Goal: Task Accomplishment & Management: Manage account settings

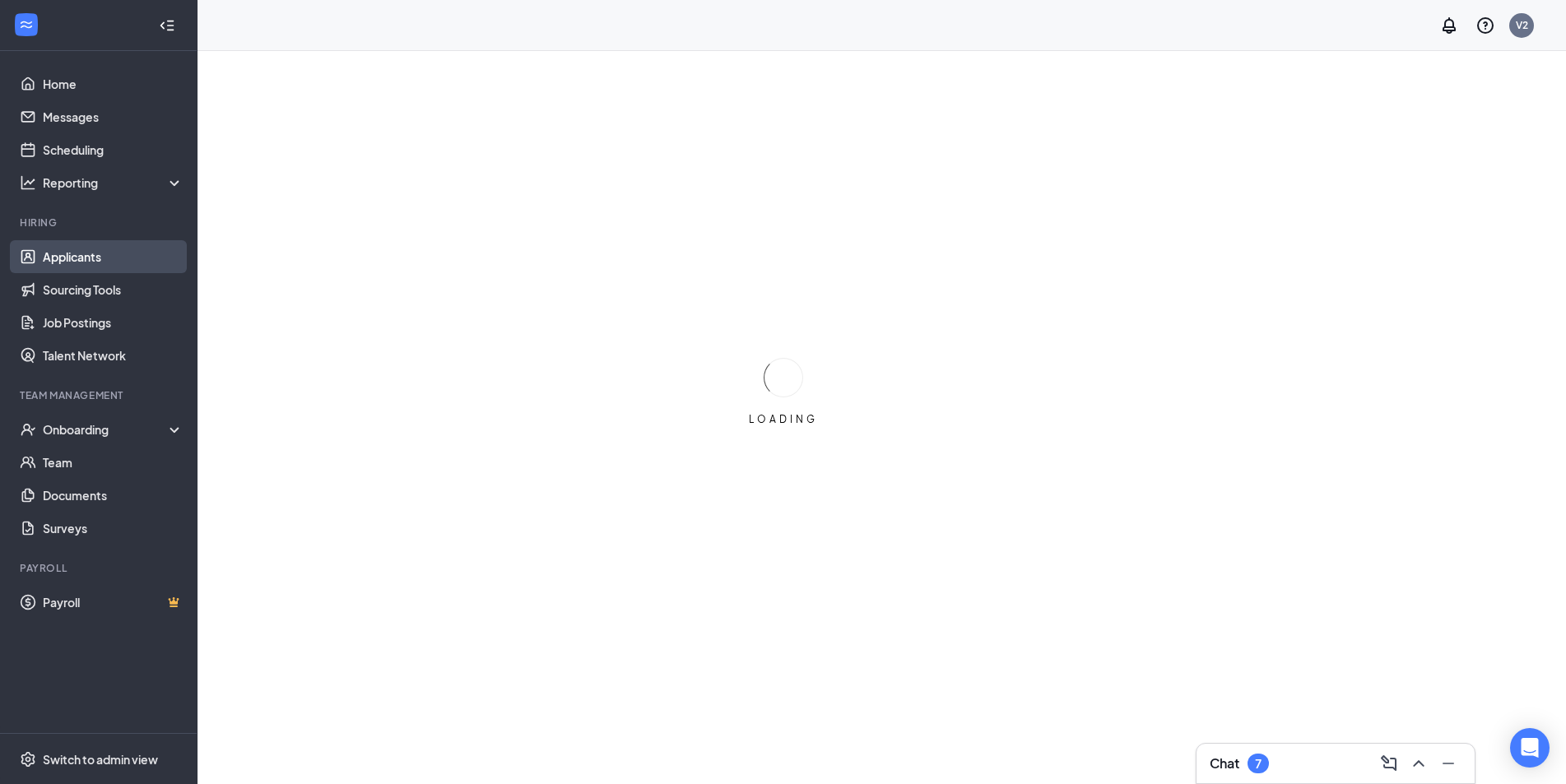
click at [83, 249] on link "Applicants" at bounding box center [112, 257] width 141 height 33
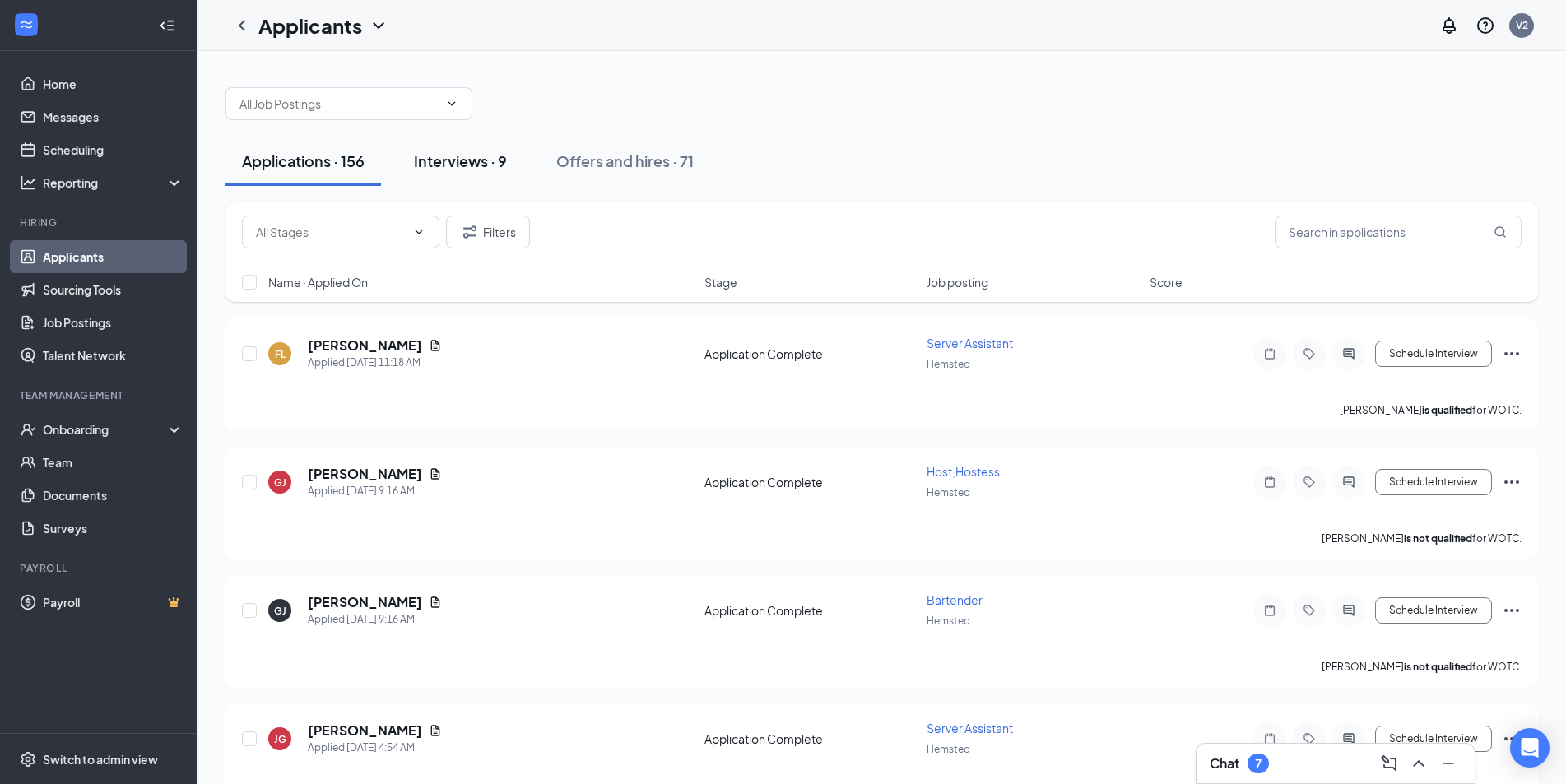
click at [489, 160] on div "Interviews · 9" at bounding box center [460, 161] width 93 height 21
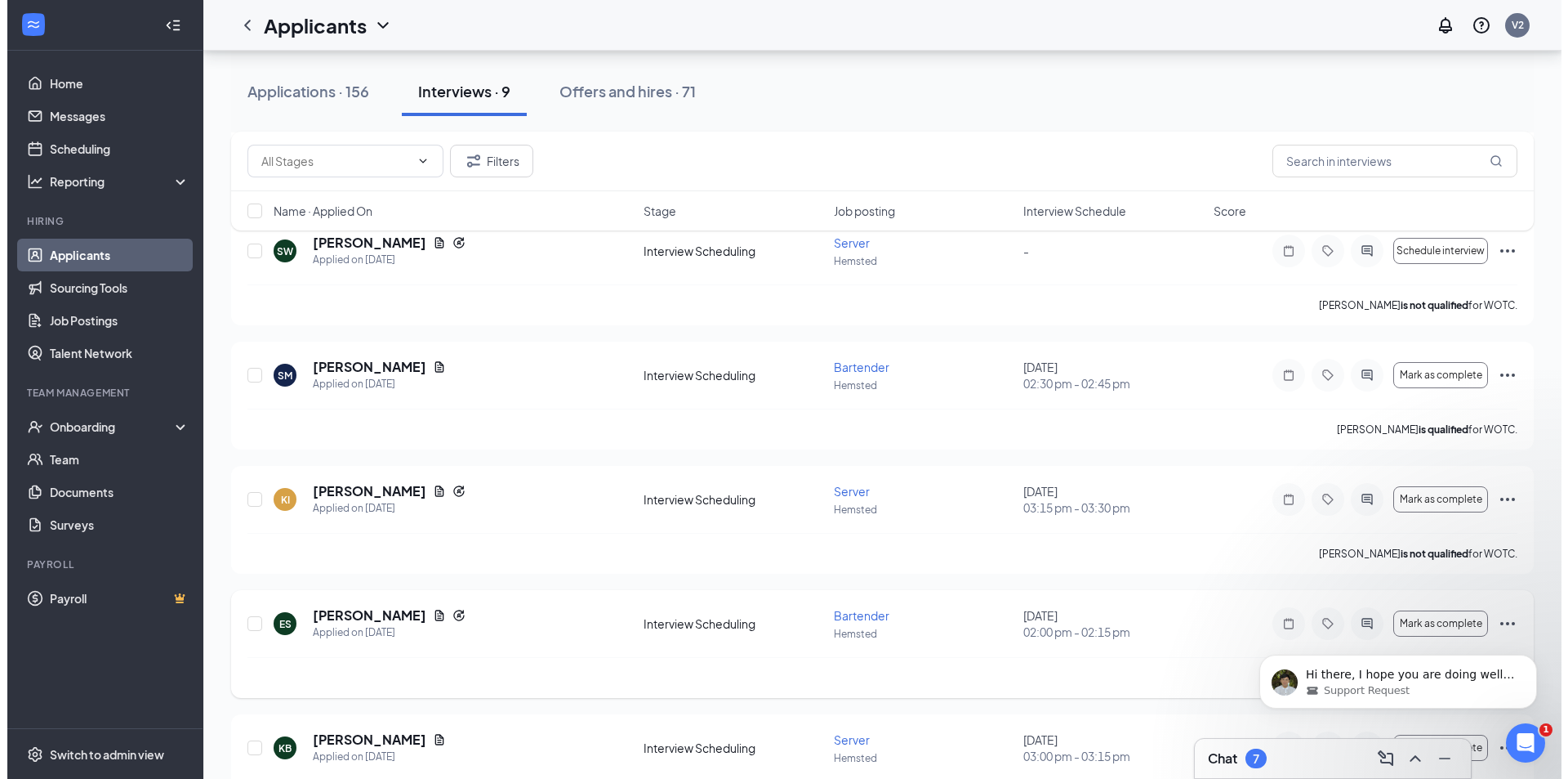
scroll to position [654, 0]
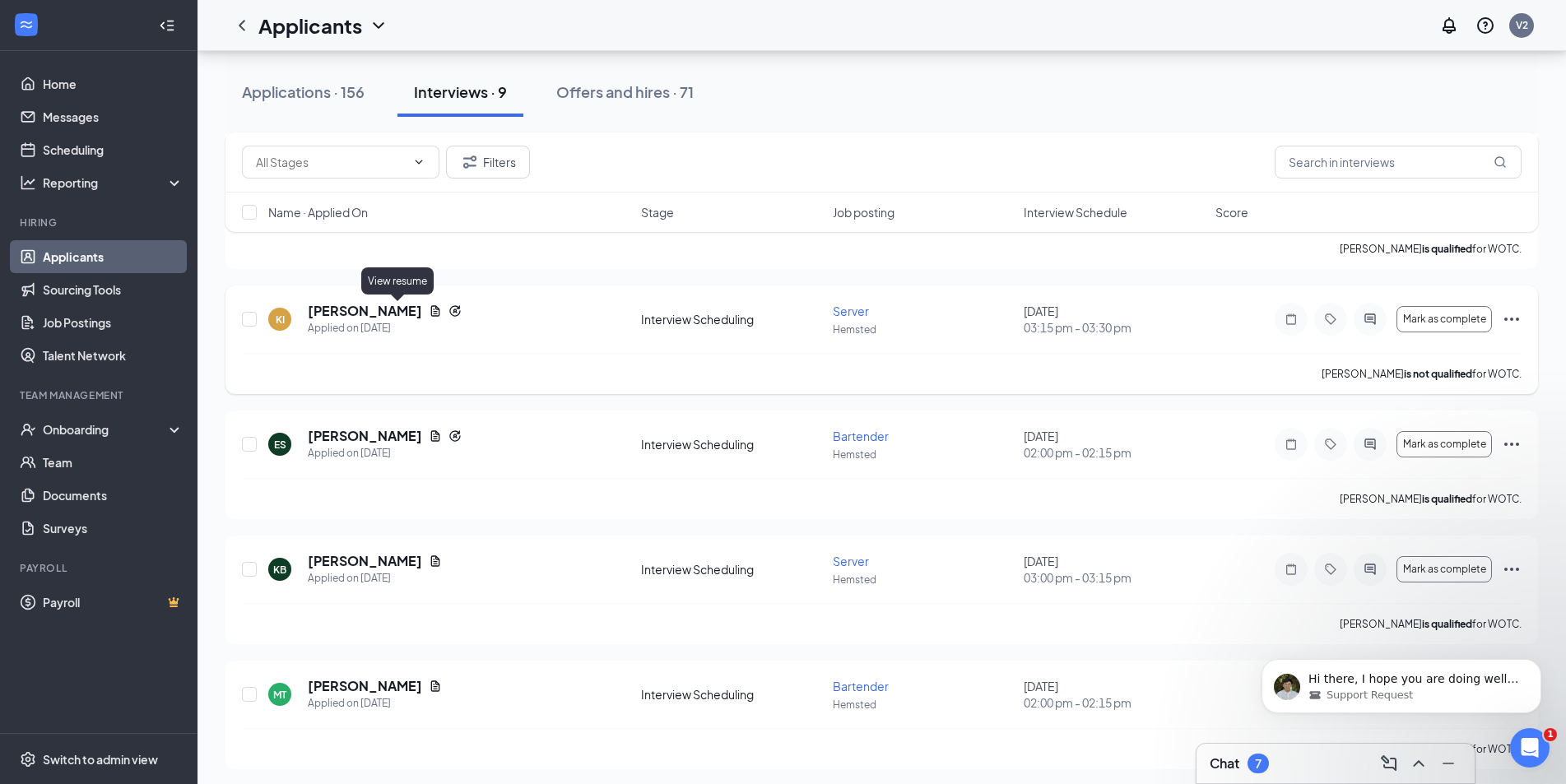
click at [429, 311] on icon "Document" at bounding box center [435, 311] width 13 height 13
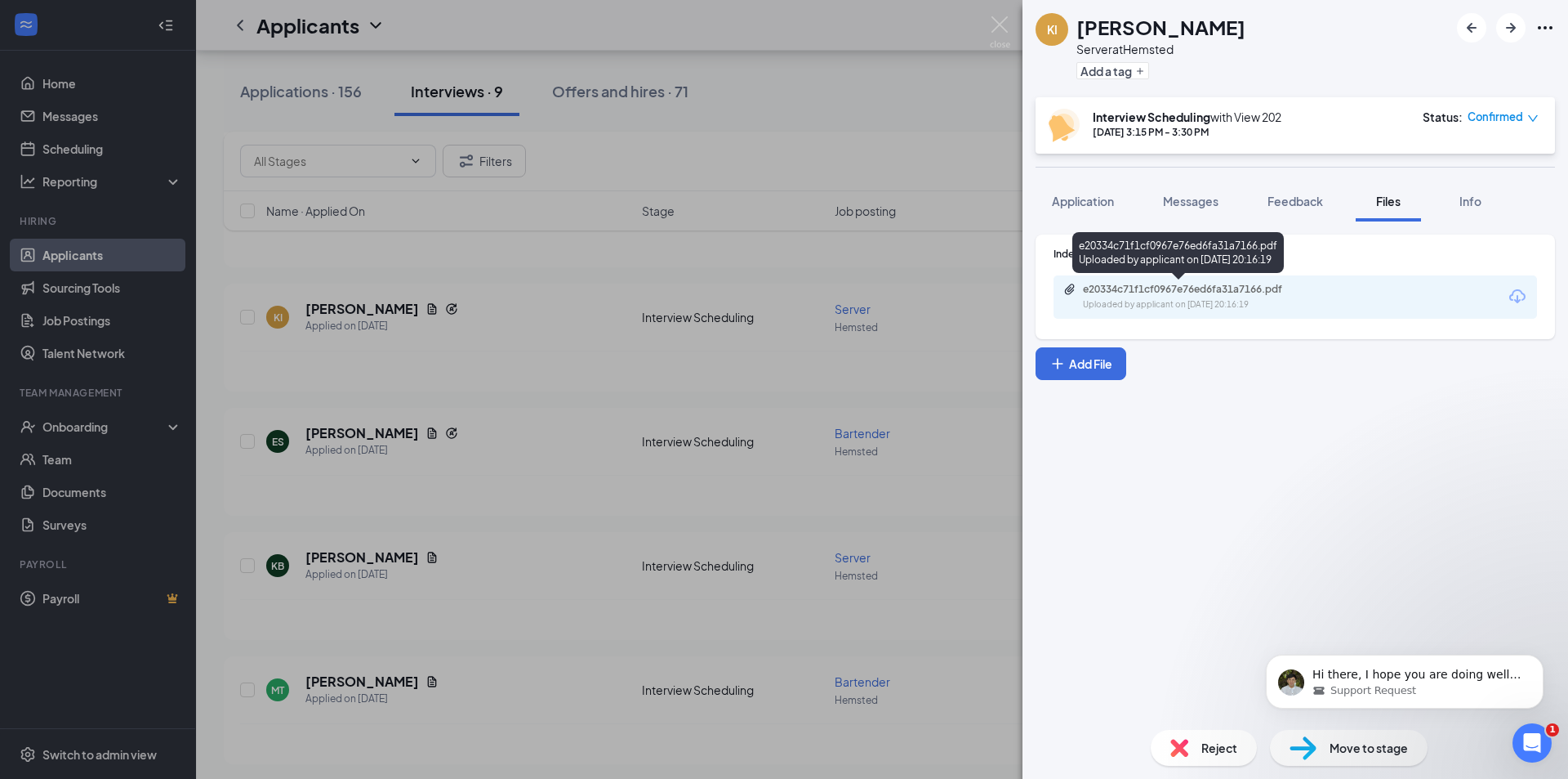
click at [1284, 290] on div "e20334c71f1cf0967e76ed6fa31a7166.pdf" at bounding box center [1197, 289] width 229 height 13
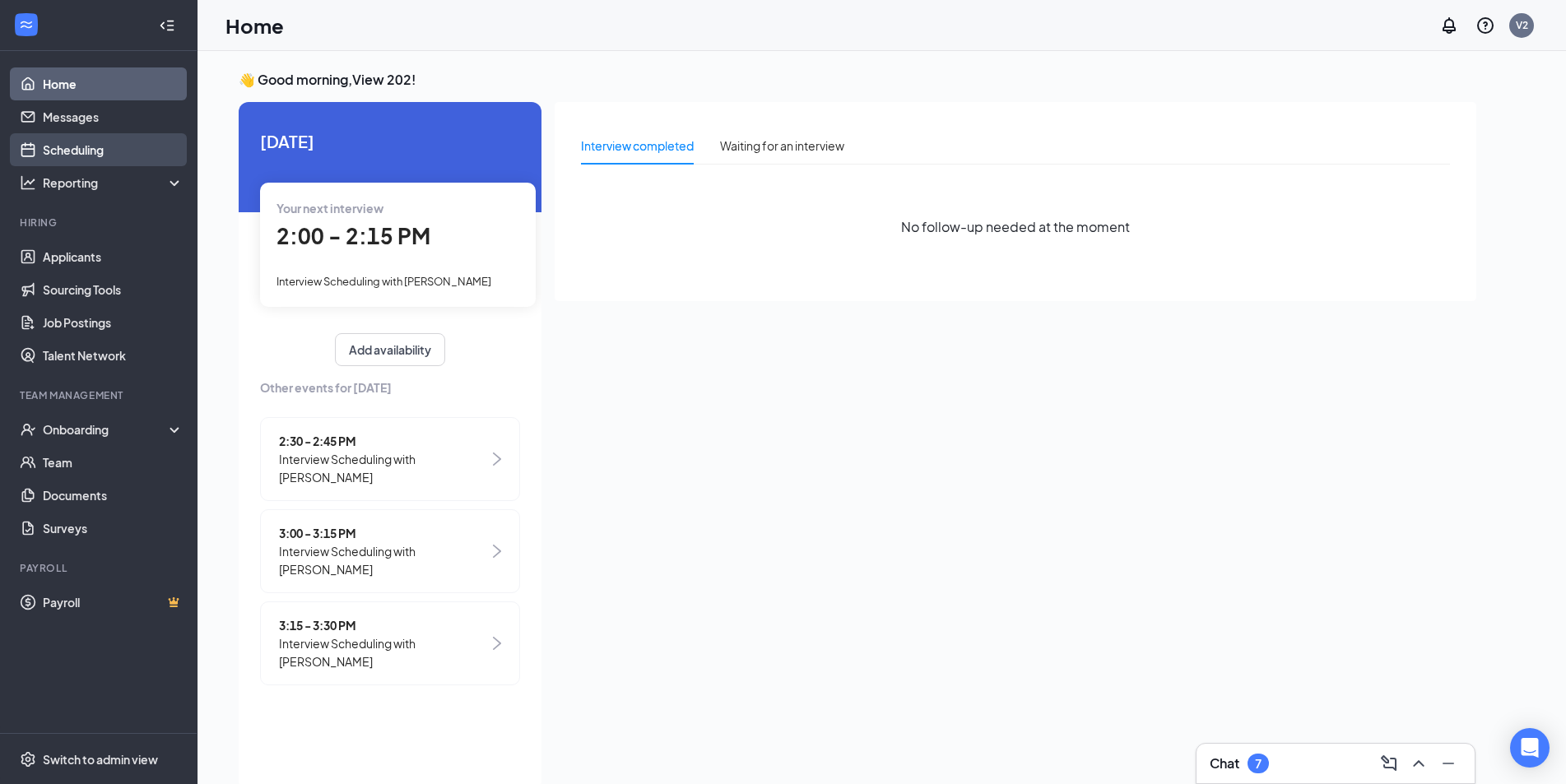
click at [82, 144] on link "Scheduling" at bounding box center [112, 150] width 141 height 33
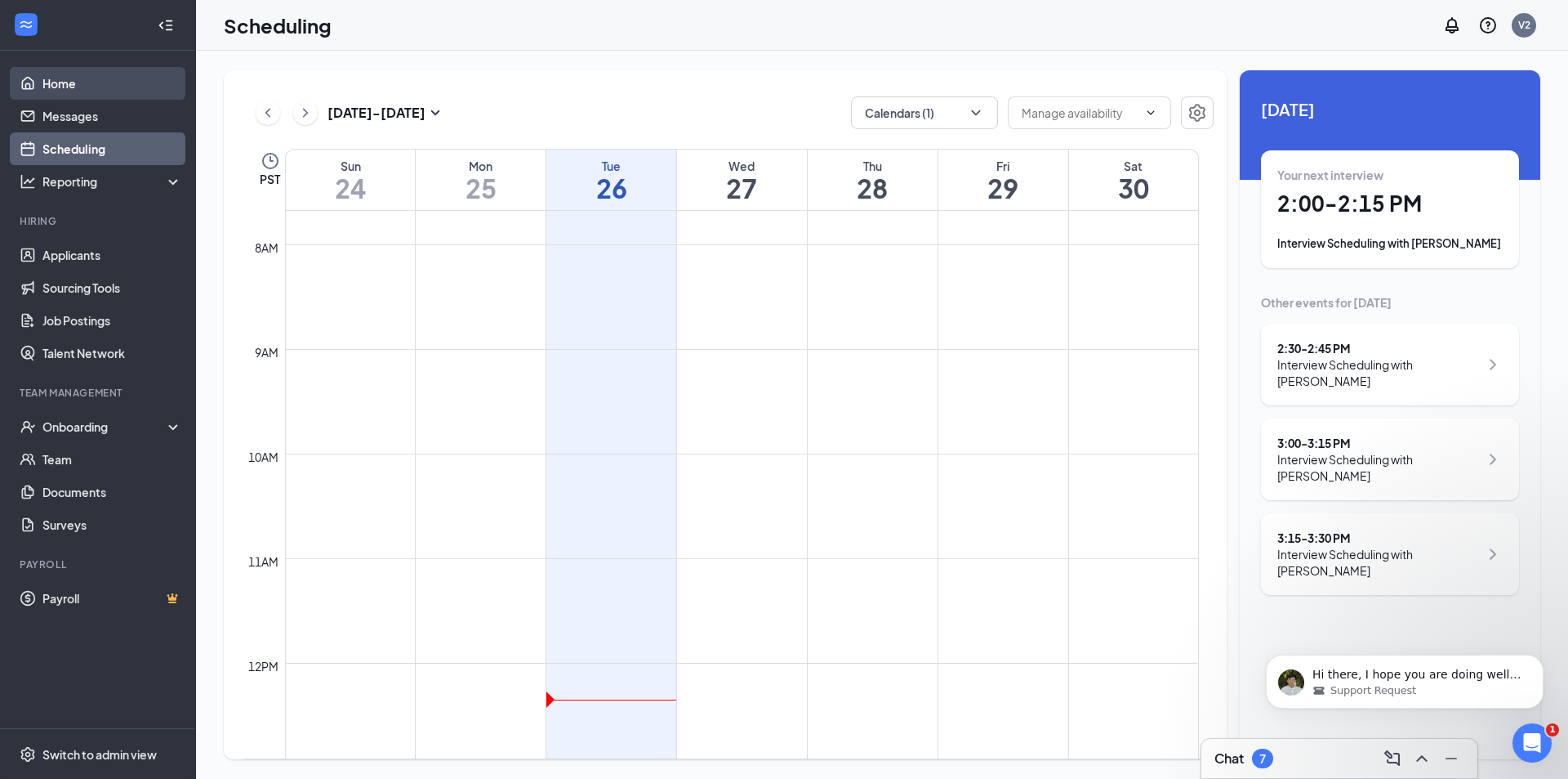
click at [76, 84] on link "Home" at bounding box center [112, 84] width 140 height 33
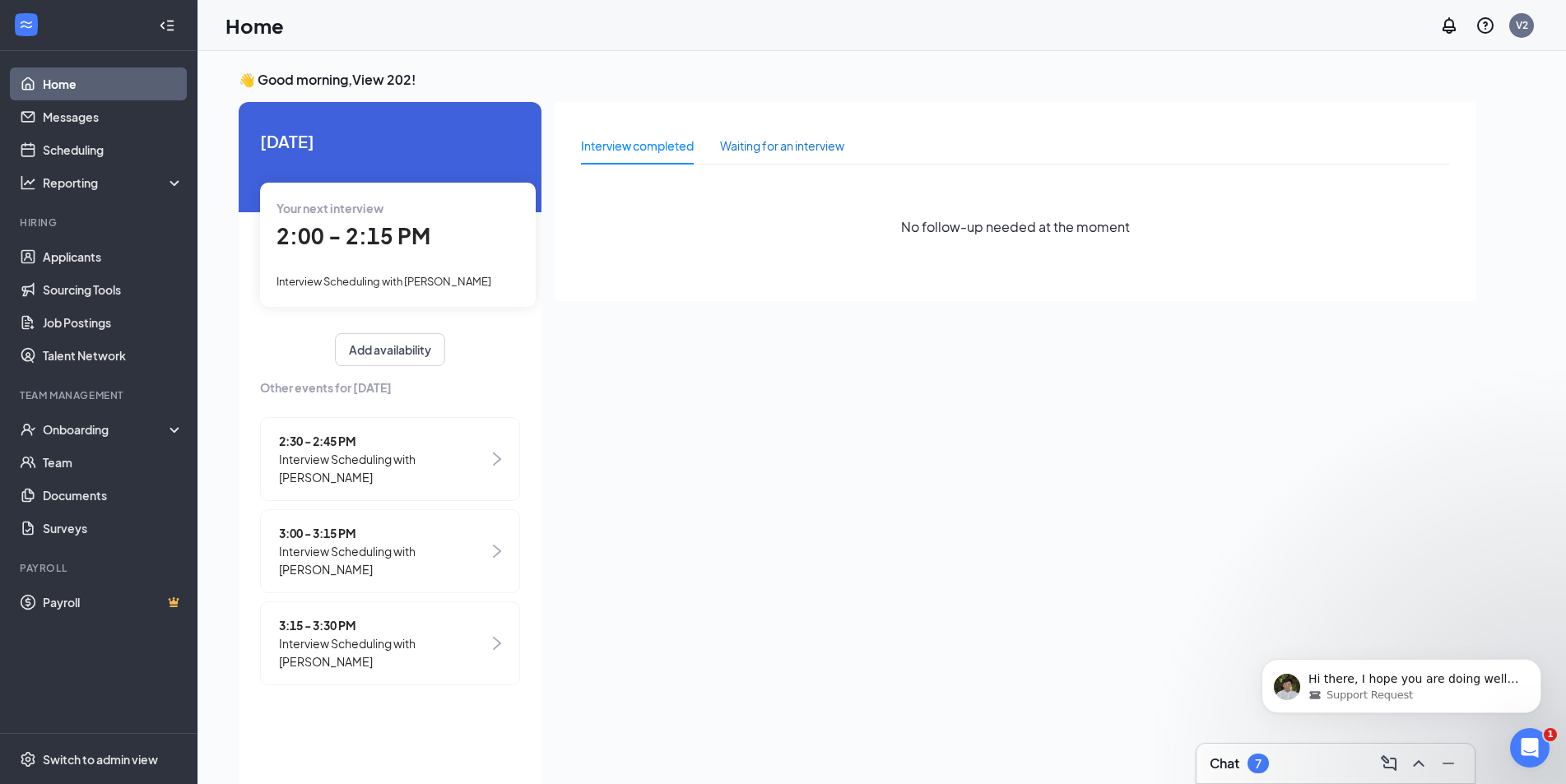
click at [778, 145] on div "Waiting for an interview" at bounding box center [782, 146] width 124 height 18
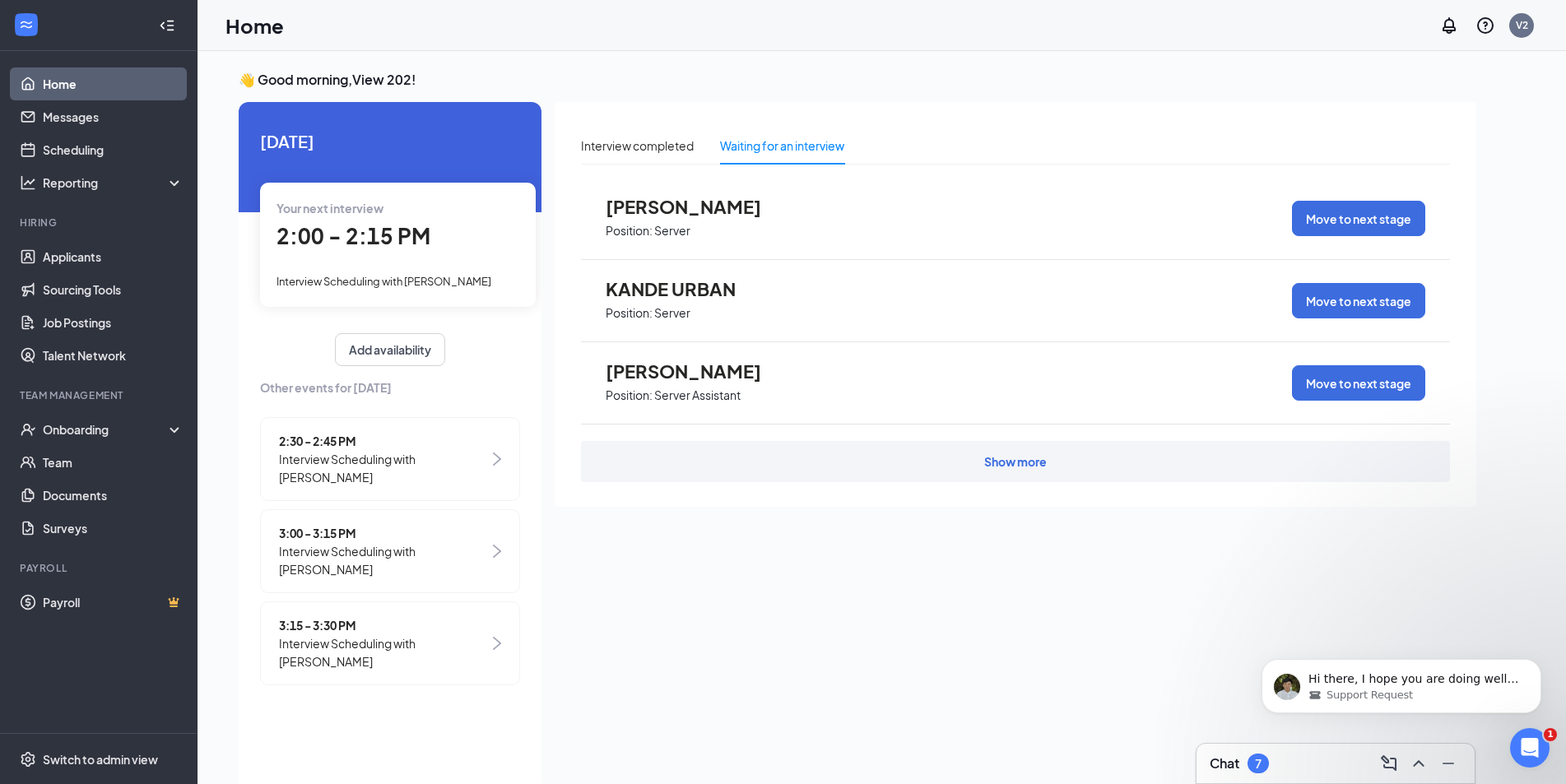
scroll to position [35, 0]
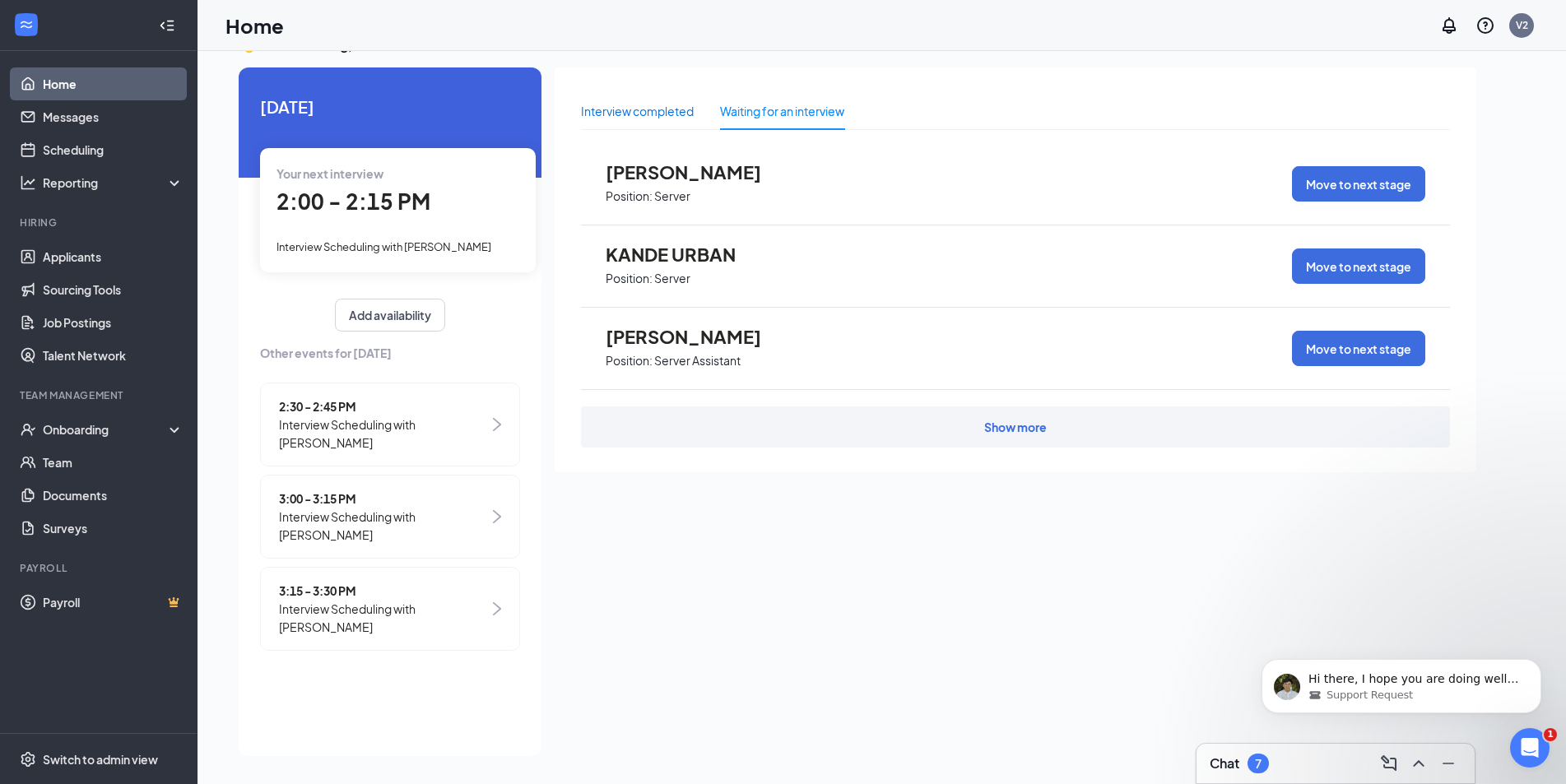
click at [684, 111] on div "Interview completed" at bounding box center [637, 112] width 112 height 18
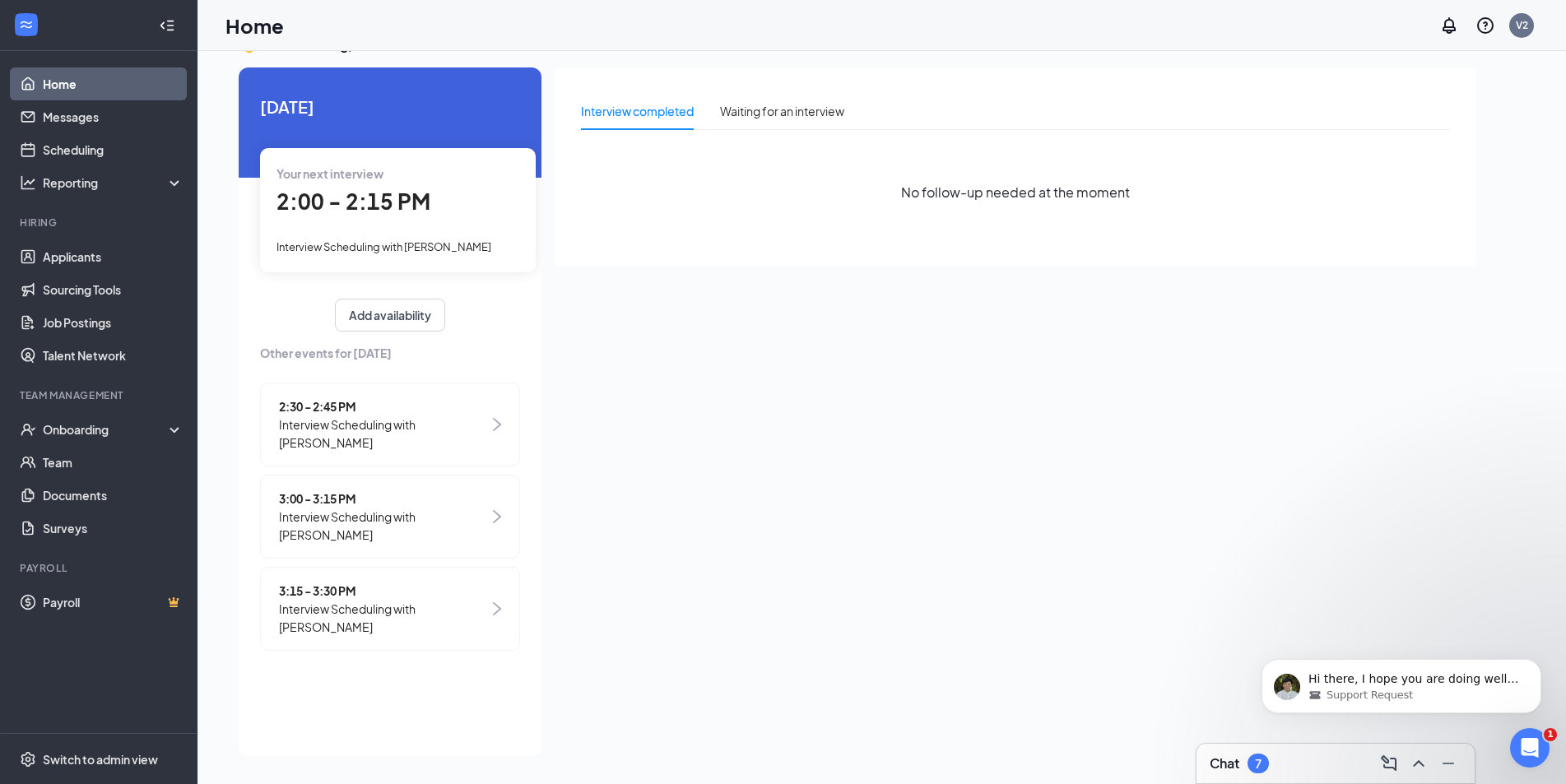
click at [991, 371] on div "Interview completed Waiting for an interview No follow-up needed at the moment" at bounding box center [1015, 406] width 922 height 678
